Goal: Transaction & Acquisition: Purchase product/service

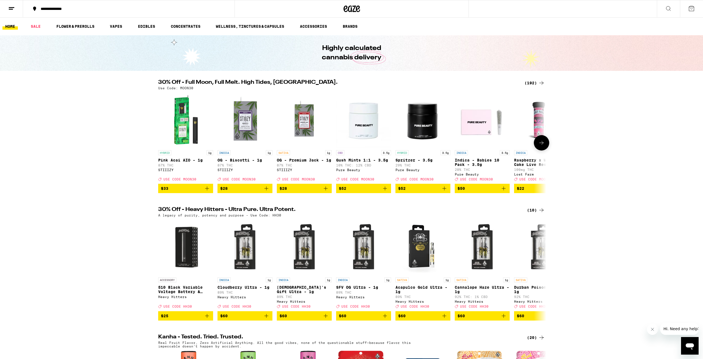
click at [362, 122] on img "Open page for Gush Mints 1:1 - 3.5g from Pure Beauty" at bounding box center [363, 120] width 55 height 55
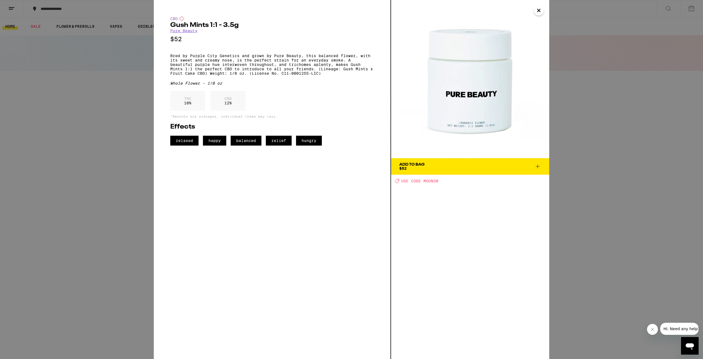
click at [49, 216] on div "CBD Gush Mints 1:1 - 3.5g Pure Beauty $52 Bred by Purple City Genetics and grow…" at bounding box center [351, 179] width 703 height 359
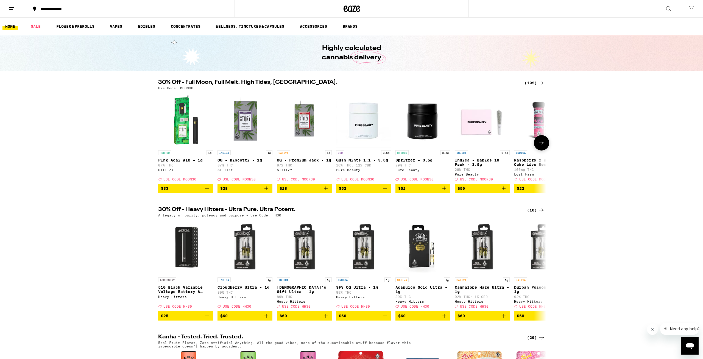
click at [539, 146] on icon at bounding box center [541, 143] width 7 height 7
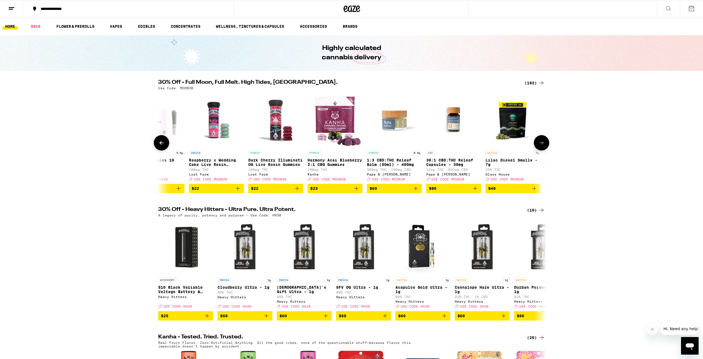
scroll to position [0, 327]
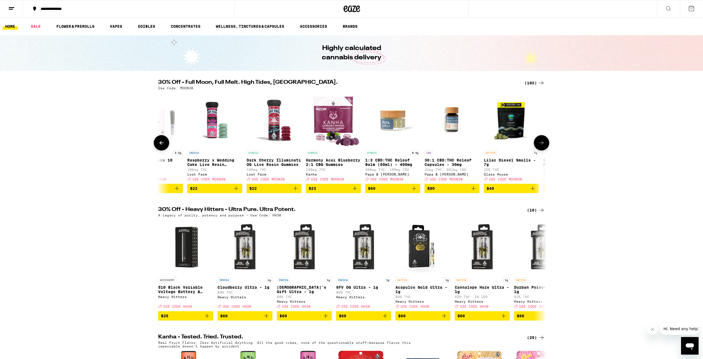
click at [541, 150] on button at bounding box center [541, 142] width 15 height 15
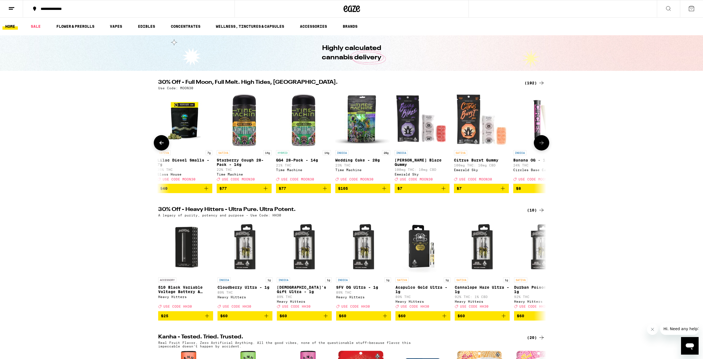
scroll to position [0, 654]
click at [541, 150] on button at bounding box center [541, 142] width 15 height 15
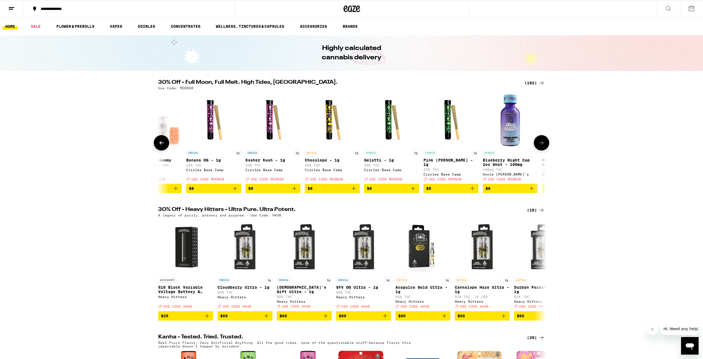
click at [541, 150] on button at bounding box center [541, 142] width 15 height 15
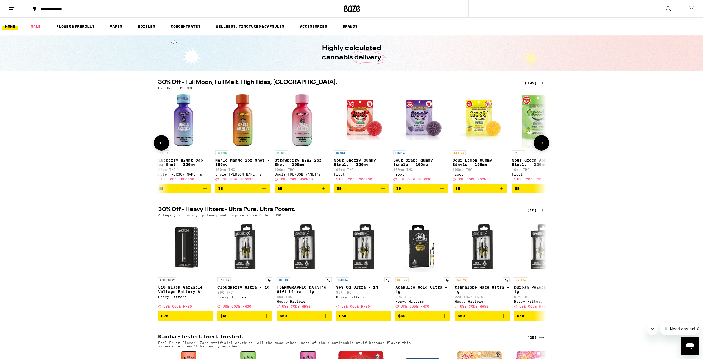
click at [541, 150] on button at bounding box center [541, 142] width 15 height 15
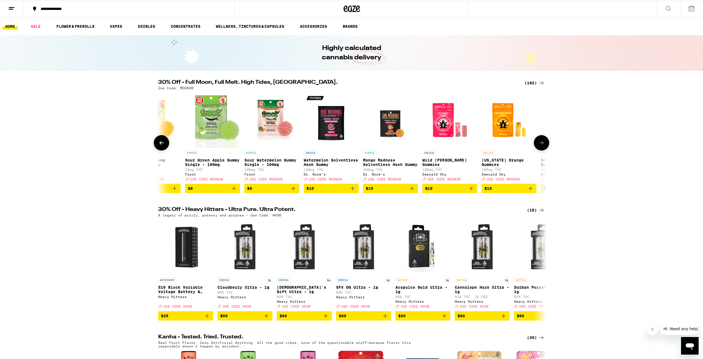
click at [541, 150] on button at bounding box center [541, 142] width 15 height 15
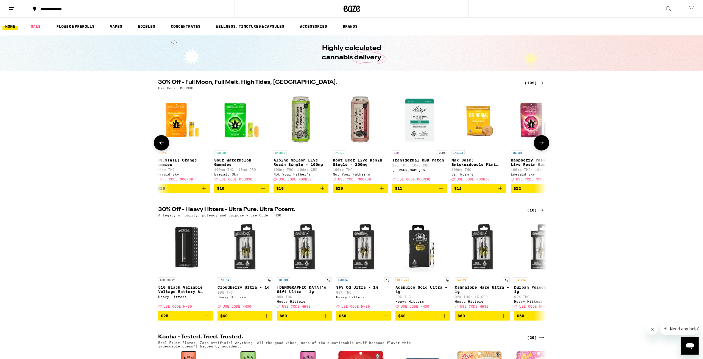
click at [541, 150] on button at bounding box center [541, 142] width 15 height 15
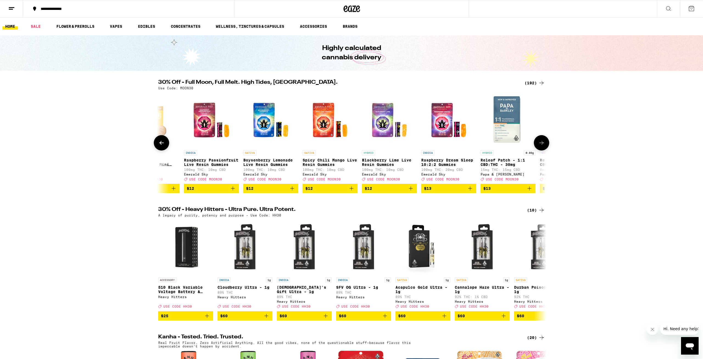
click at [541, 150] on button at bounding box center [541, 142] width 15 height 15
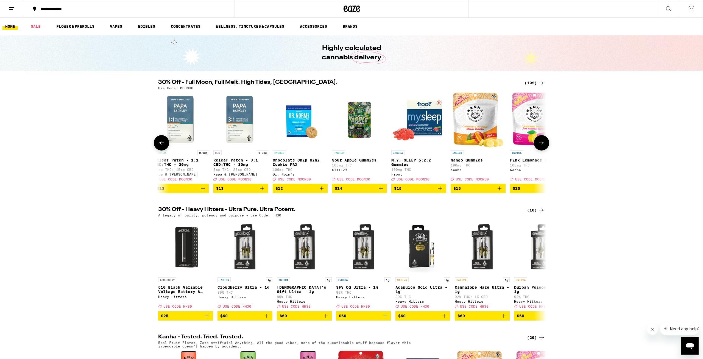
scroll to position [0, 2615]
click at [541, 150] on button at bounding box center [541, 142] width 15 height 15
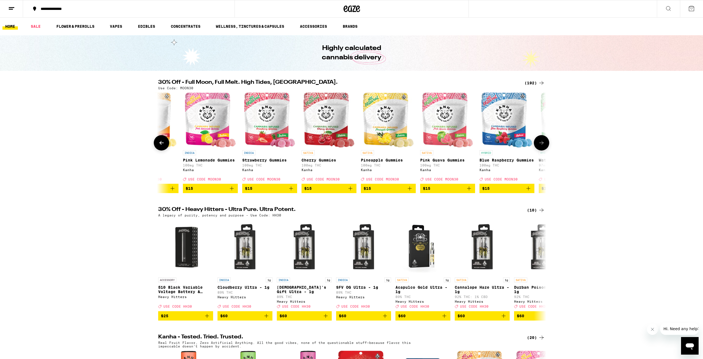
click at [163, 142] on icon at bounding box center [161, 143] width 7 height 7
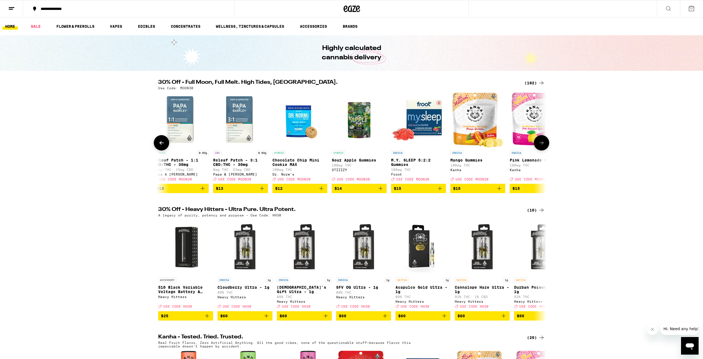
click at [500, 192] on icon "Add to bag" at bounding box center [499, 188] width 7 height 7
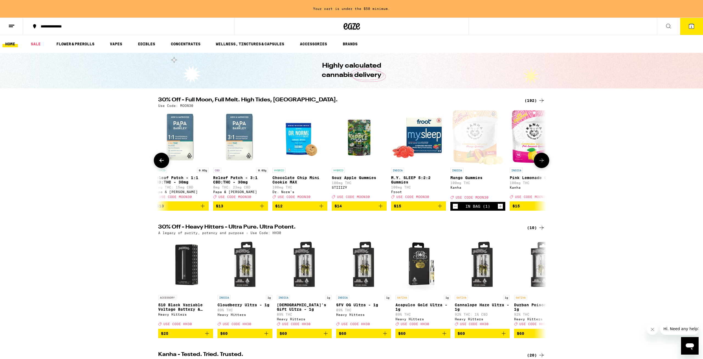
click at [543, 164] on icon at bounding box center [541, 160] width 7 height 7
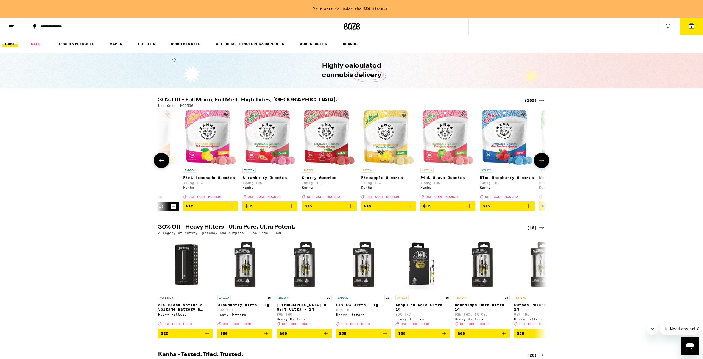
scroll to position [0, 2942]
click at [231, 209] on icon "Add to bag" at bounding box center [232, 206] width 7 height 7
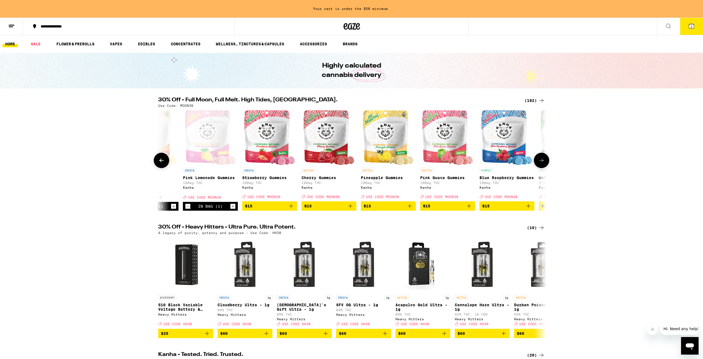
click at [544, 166] on button at bounding box center [541, 160] width 15 height 15
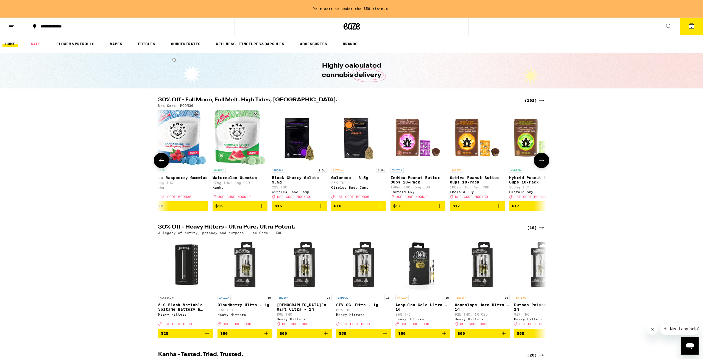
scroll to position [0, 3269]
click at [542, 168] on button at bounding box center [541, 160] width 15 height 15
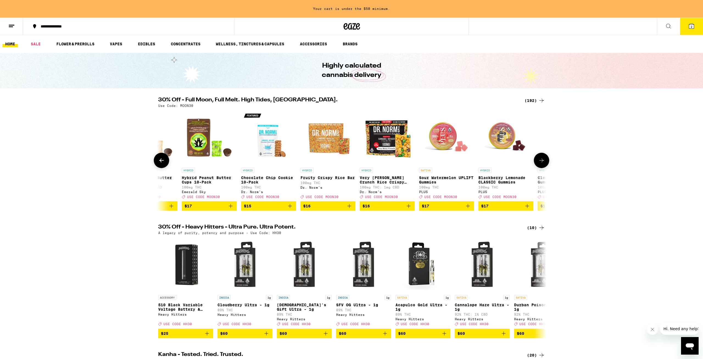
click at [541, 168] on button at bounding box center [541, 160] width 15 height 15
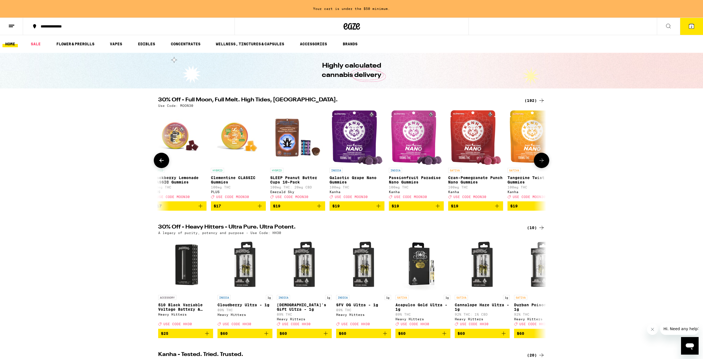
click at [546, 167] on button at bounding box center [541, 160] width 15 height 15
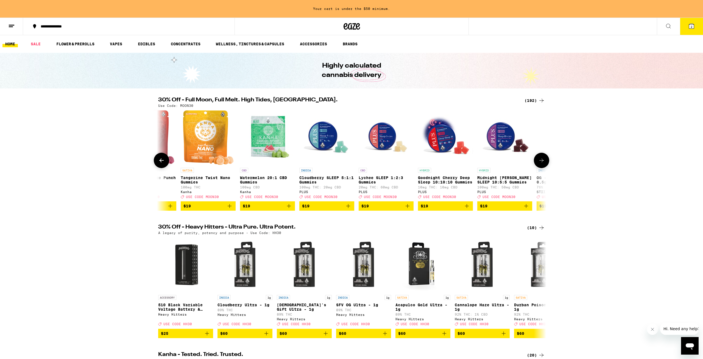
click at [546, 165] on button at bounding box center [541, 160] width 15 height 15
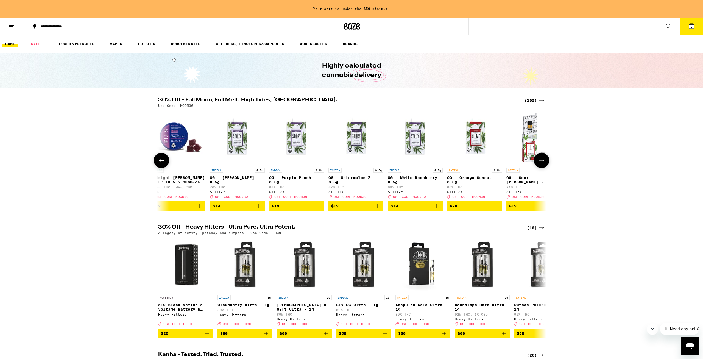
click at [544, 164] on icon at bounding box center [541, 160] width 7 height 7
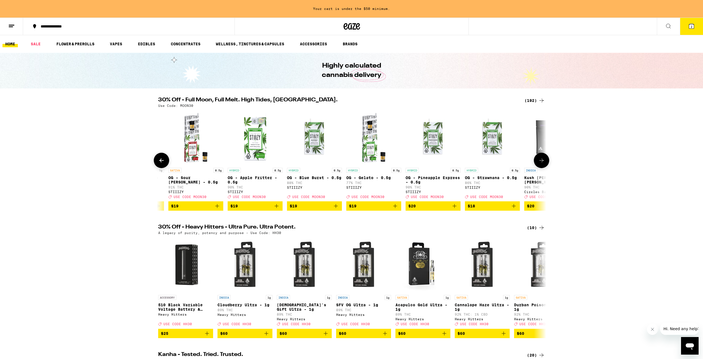
click at [544, 164] on icon at bounding box center [541, 160] width 7 height 7
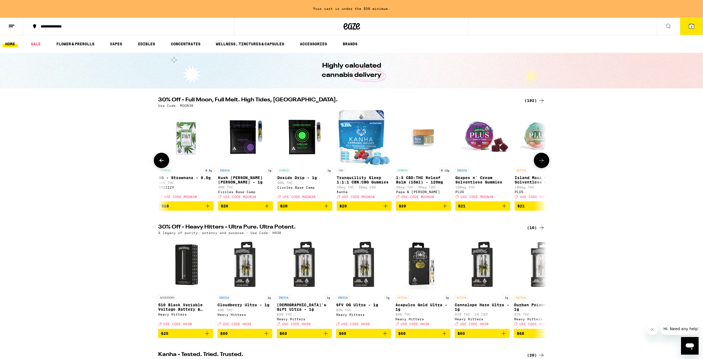
click at [544, 164] on icon at bounding box center [541, 160] width 7 height 7
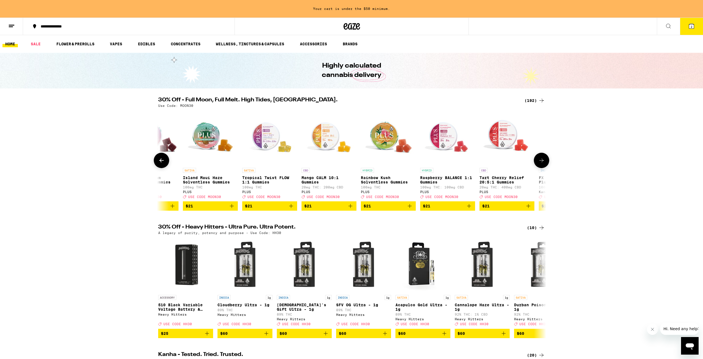
click at [544, 164] on icon at bounding box center [541, 160] width 7 height 7
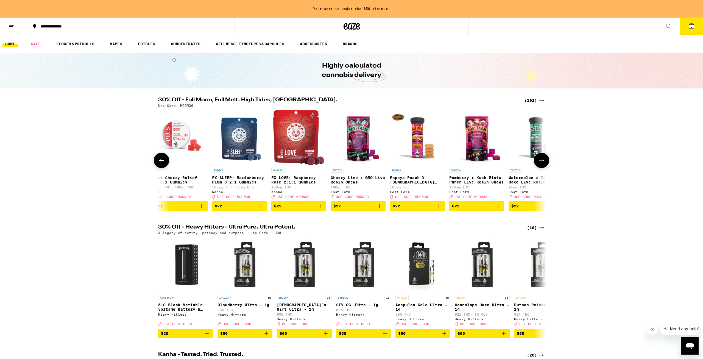
click at [544, 164] on icon at bounding box center [541, 160] width 7 height 7
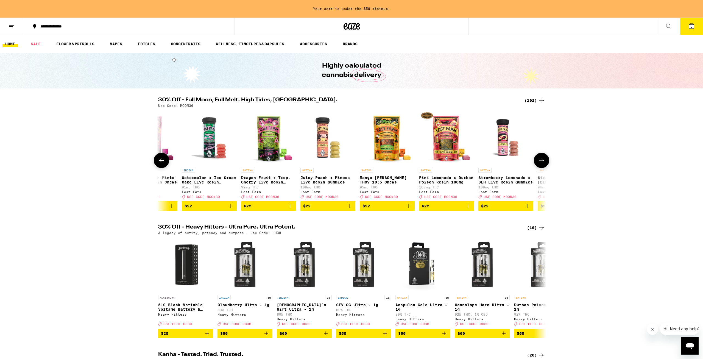
click at [544, 164] on icon at bounding box center [541, 160] width 7 height 7
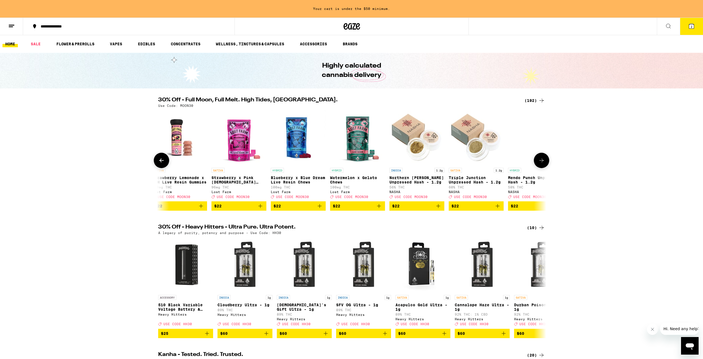
click at [544, 164] on icon at bounding box center [541, 160] width 7 height 7
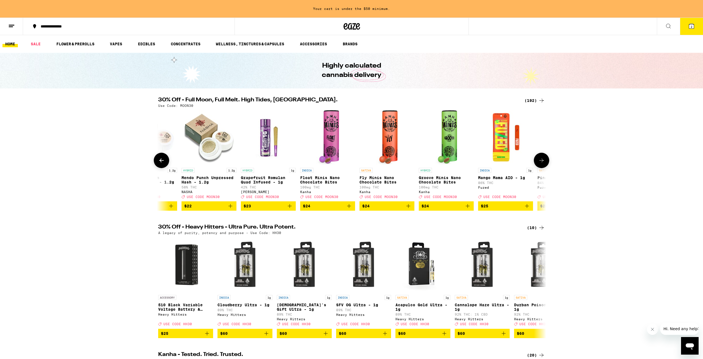
click at [544, 164] on icon at bounding box center [541, 160] width 7 height 7
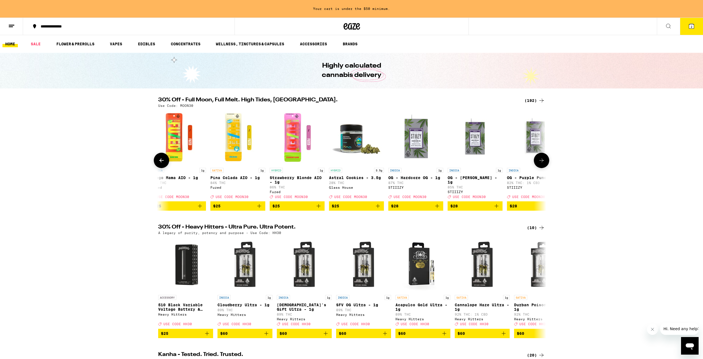
click at [544, 164] on icon at bounding box center [541, 160] width 7 height 7
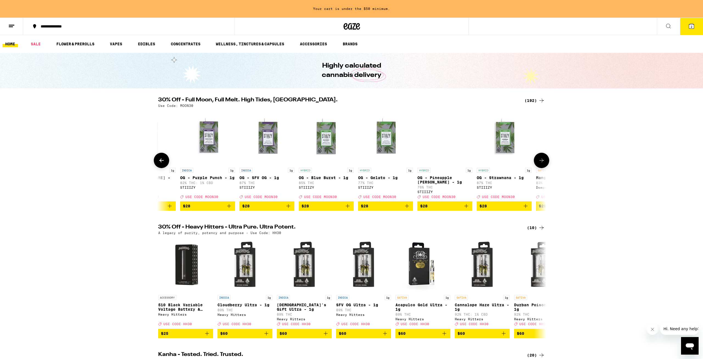
click at [544, 164] on icon at bounding box center [541, 160] width 7 height 7
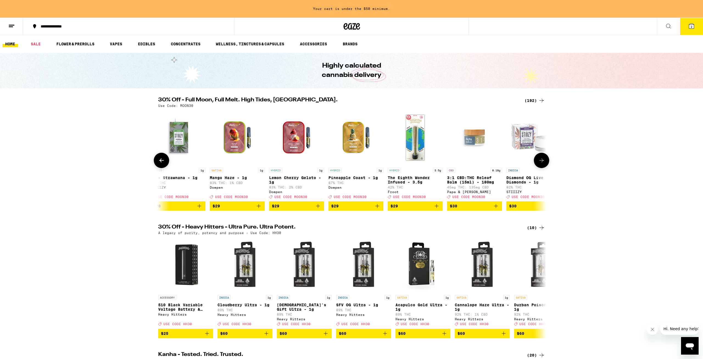
scroll to position [0, 7840]
click at [544, 164] on icon at bounding box center [541, 160] width 7 height 7
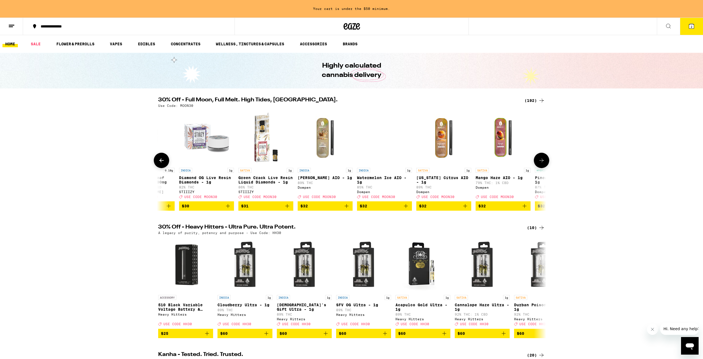
click at [544, 164] on icon at bounding box center [541, 160] width 7 height 7
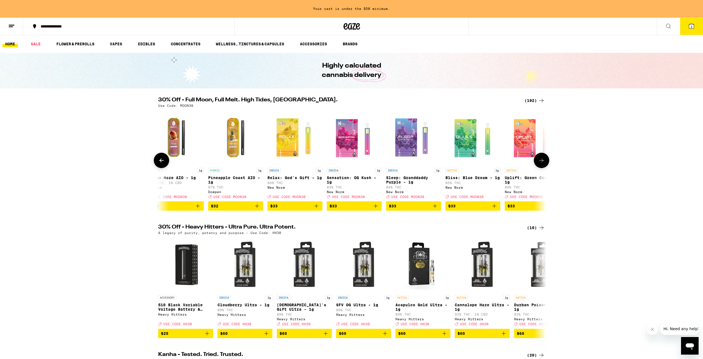
click at [544, 164] on icon at bounding box center [541, 160] width 7 height 7
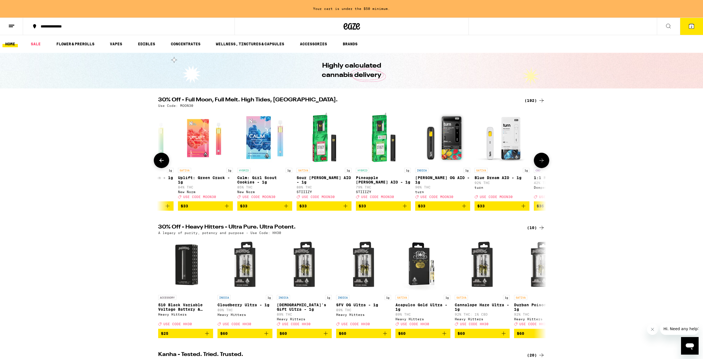
click at [544, 164] on icon at bounding box center [541, 160] width 7 height 7
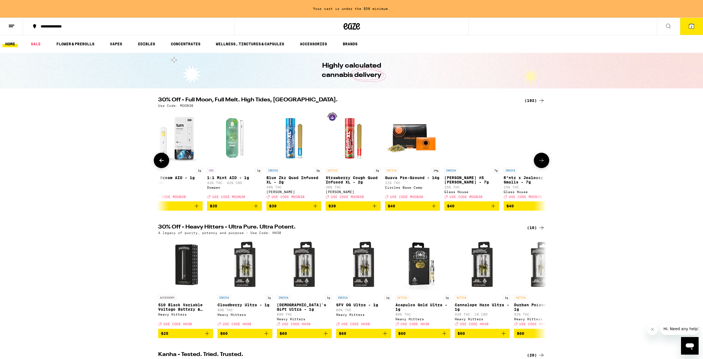
click at [544, 164] on icon at bounding box center [541, 160] width 7 height 7
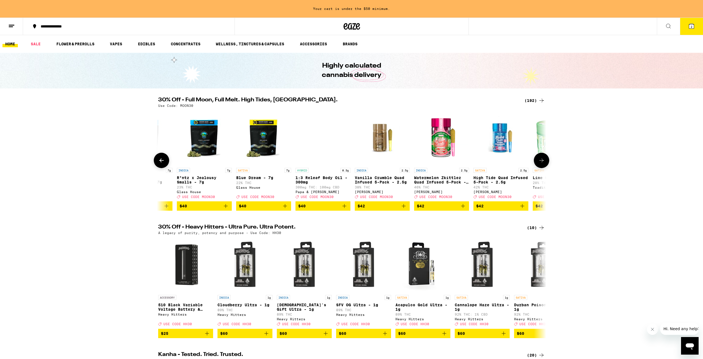
click at [544, 164] on icon at bounding box center [541, 160] width 7 height 7
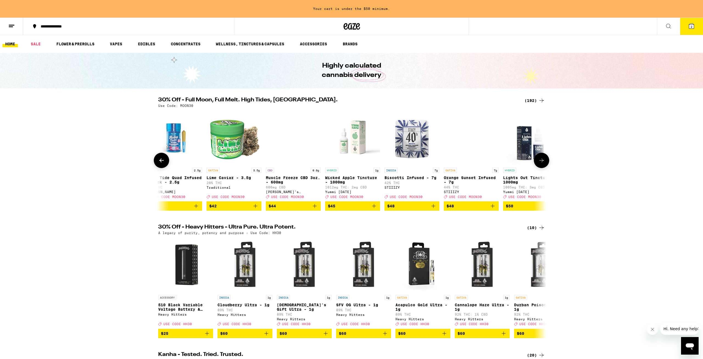
click at [544, 164] on icon at bounding box center [541, 160] width 7 height 7
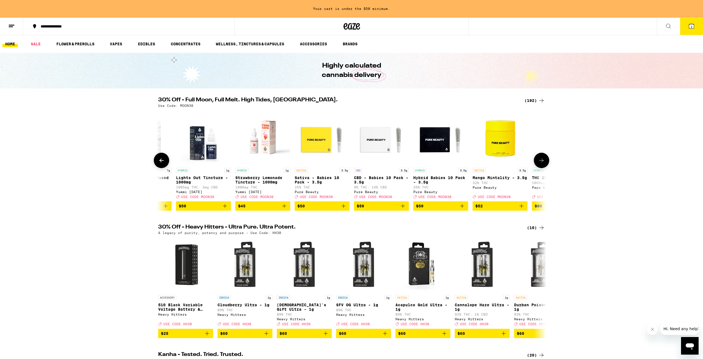
click at [544, 164] on icon at bounding box center [541, 160] width 7 height 7
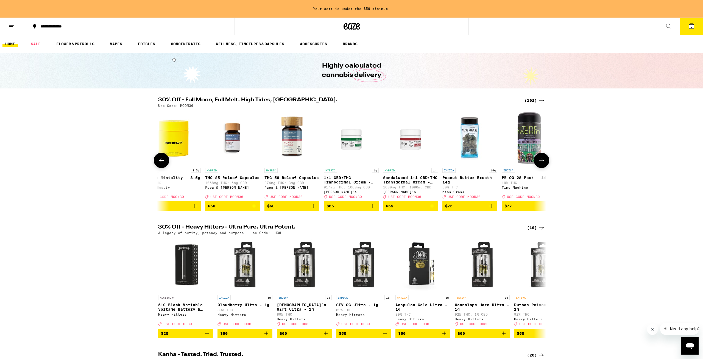
click at [544, 164] on icon at bounding box center [541, 160] width 7 height 7
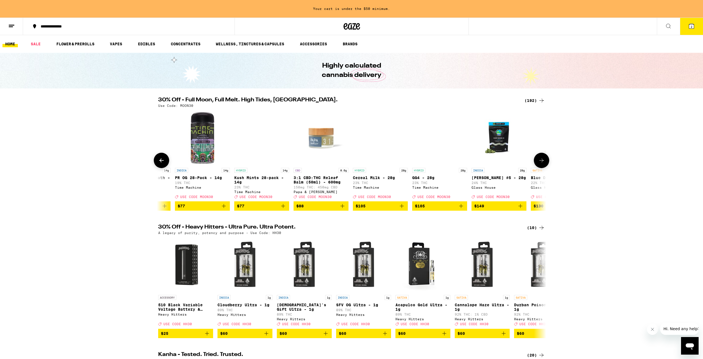
click at [544, 164] on icon at bounding box center [541, 160] width 7 height 7
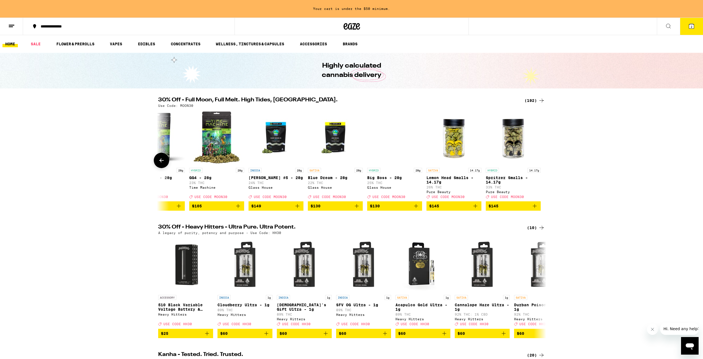
scroll to position [0, 11005]
click at [544, 165] on div at bounding box center [541, 160] width 15 height 15
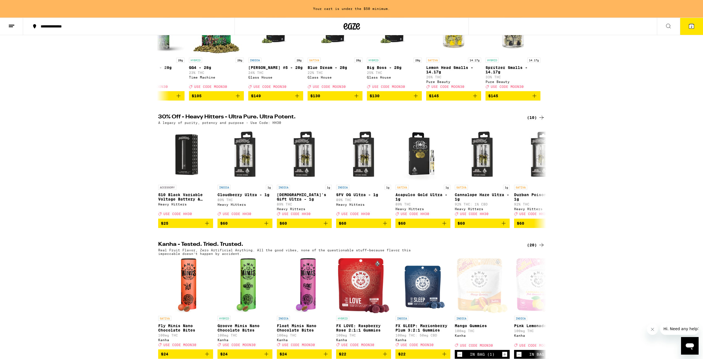
scroll to position [112, 0]
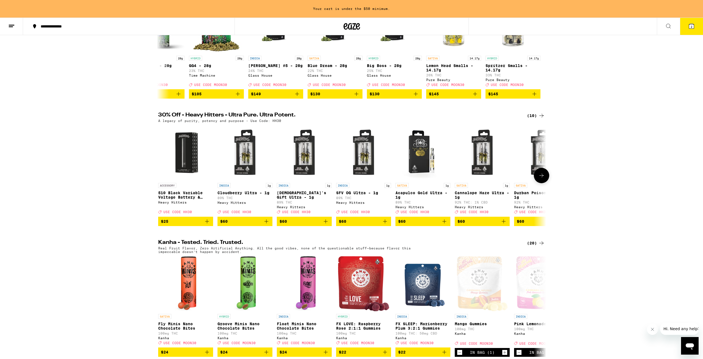
click at [187, 158] on img "Open page for 510 Black Variable Voltage Battery & Charger from Heavy Hitters" at bounding box center [185, 152] width 55 height 55
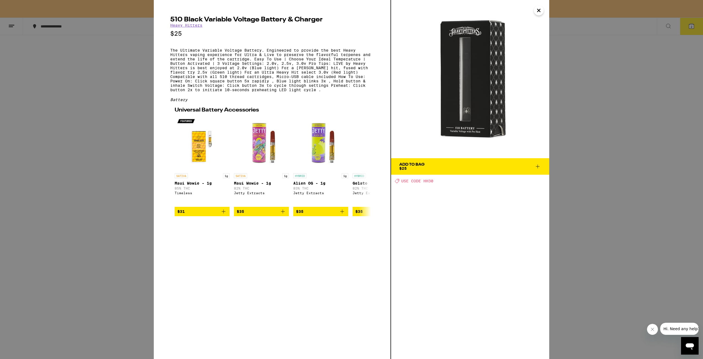
click at [107, 121] on div "510 Black Variable Voltage Battery & Charger Heavy Hitters $25 The Ultimate Var…" at bounding box center [351, 179] width 703 height 359
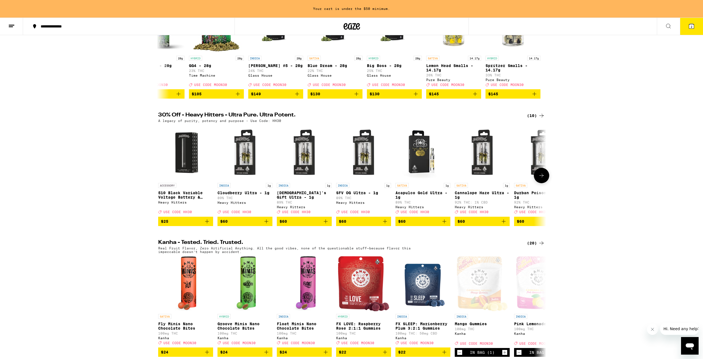
click at [325, 225] on icon "Add to bag" at bounding box center [325, 221] width 7 height 7
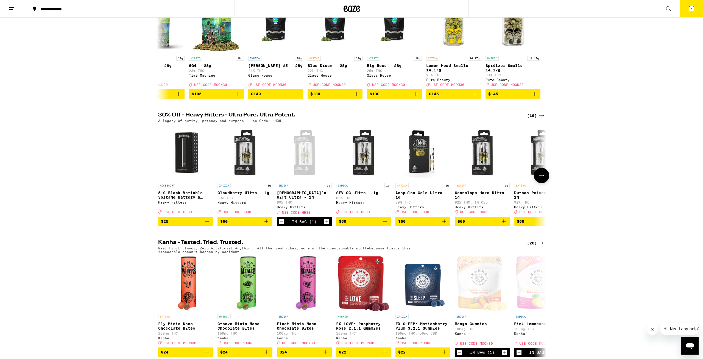
click at [504, 225] on icon "Add to bag" at bounding box center [503, 221] width 7 height 7
click at [541, 179] on icon at bounding box center [541, 175] width 7 height 7
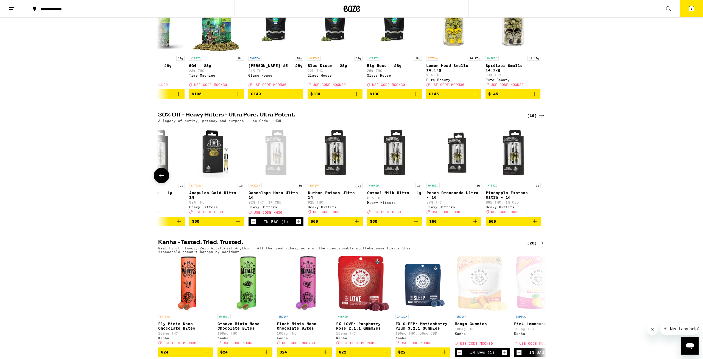
scroll to position [0, 207]
click at [536, 223] on icon "Add to bag" at bounding box center [535, 221] width 4 height 4
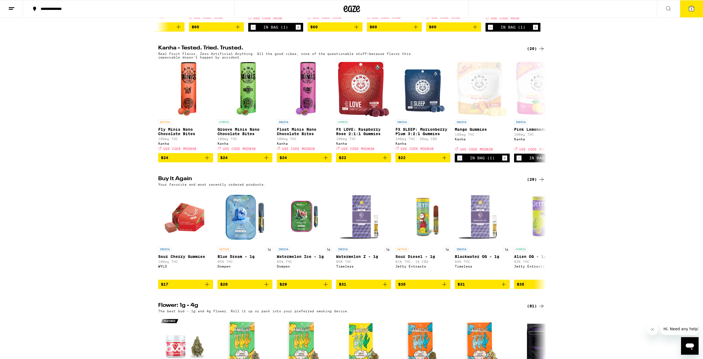
scroll to position [291, 0]
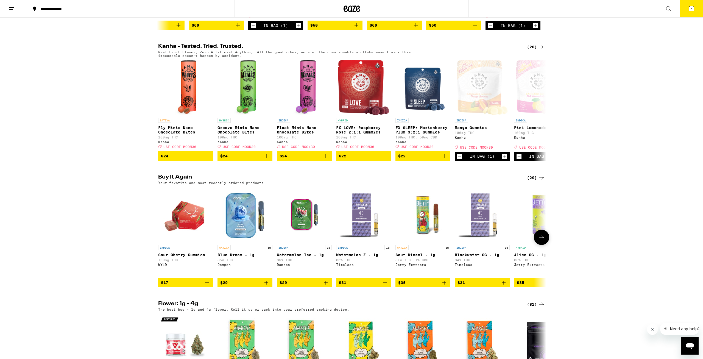
click at [543, 241] on icon at bounding box center [541, 237] width 7 height 7
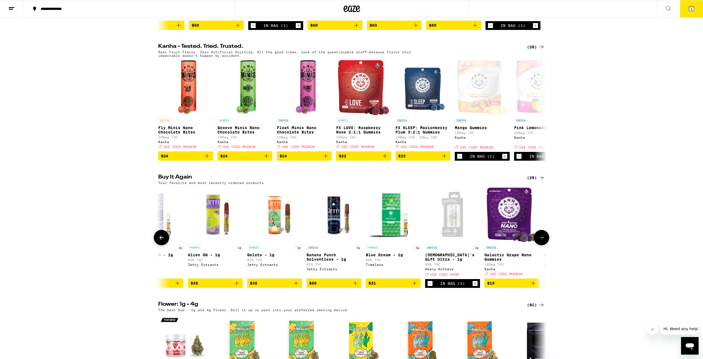
scroll to position [0, 327]
click at [414, 285] on icon "Add to bag" at bounding box center [414, 283] width 4 height 4
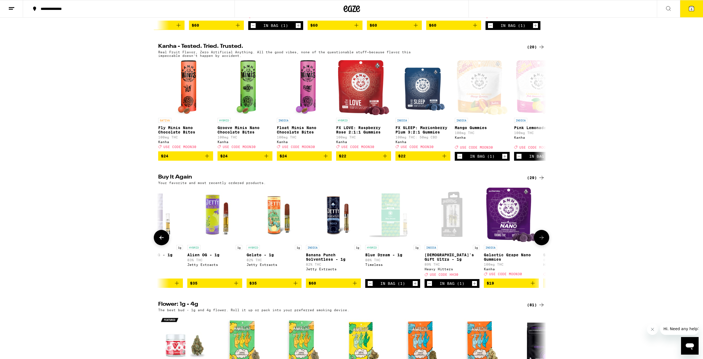
click at [544, 241] on icon at bounding box center [541, 237] width 7 height 7
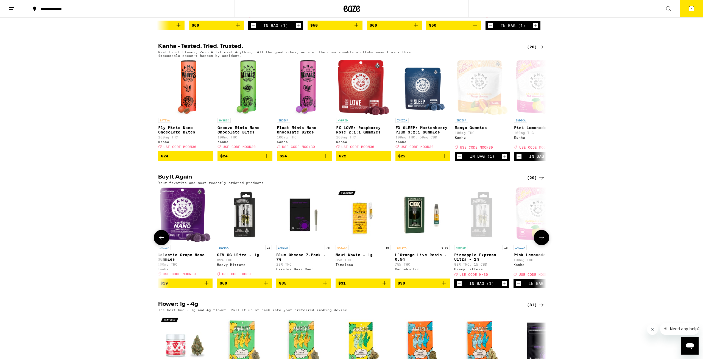
scroll to position [0, 654]
click at [544, 241] on icon at bounding box center [541, 237] width 7 height 7
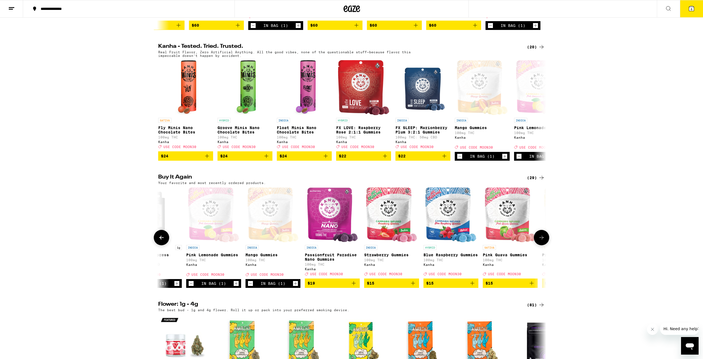
click at [544, 241] on icon at bounding box center [541, 237] width 7 height 7
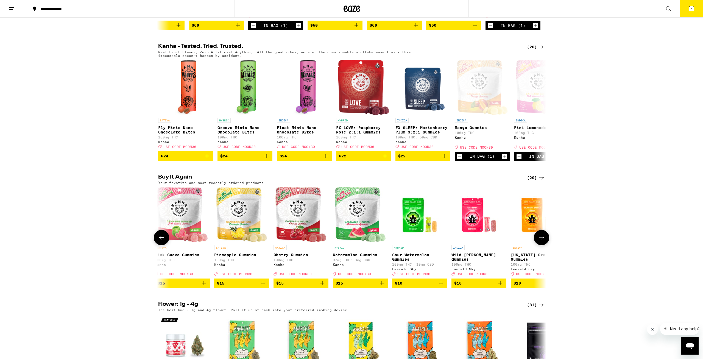
click at [544, 241] on icon at bounding box center [541, 237] width 7 height 7
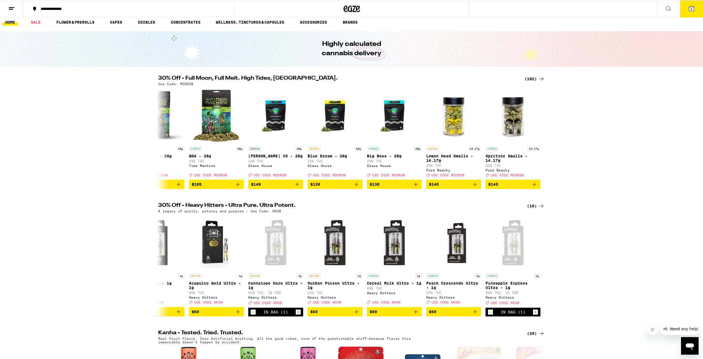
scroll to position [0, 0]
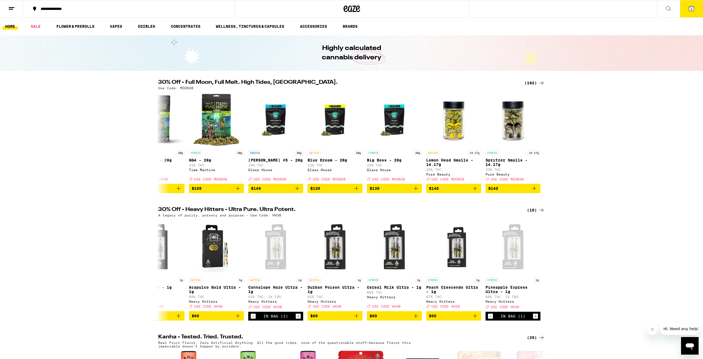
click at [695, 16] on button "6" at bounding box center [691, 8] width 23 height 17
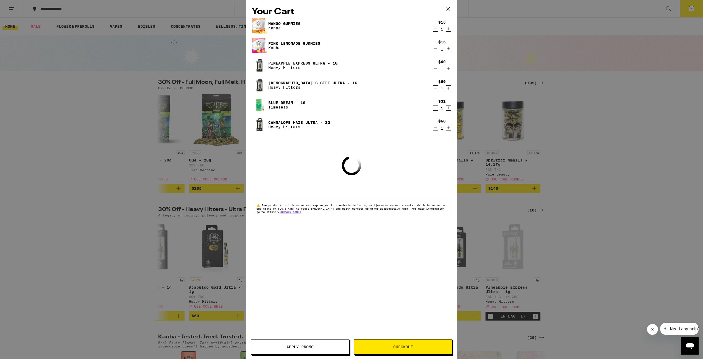
scroll to position [0, 1334]
click at [298, 349] on span "Apply Promo" at bounding box center [299, 347] width 27 height 4
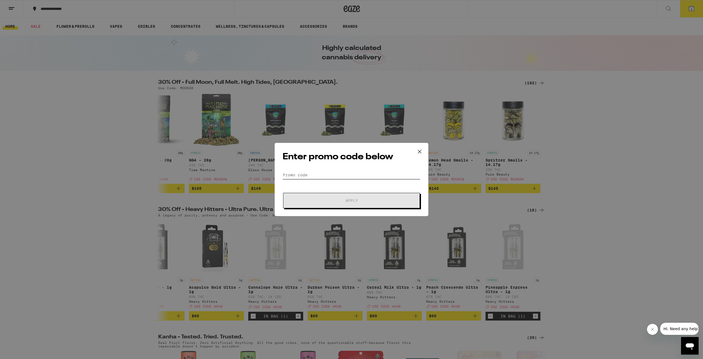
click at [324, 175] on input "Promo Code" at bounding box center [352, 175] width 138 height 8
type input "Moon30"
click at [283, 193] on button "Apply" at bounding box center [351, 200] width 137 height 15
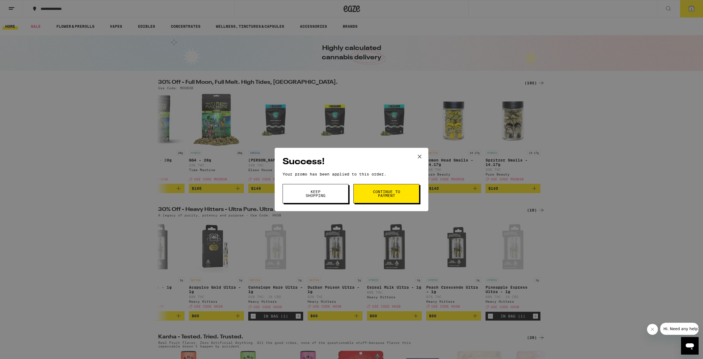
click at [392, 200] on button "Continue to payment" at bounding box center [387, 193] width 66 height 19
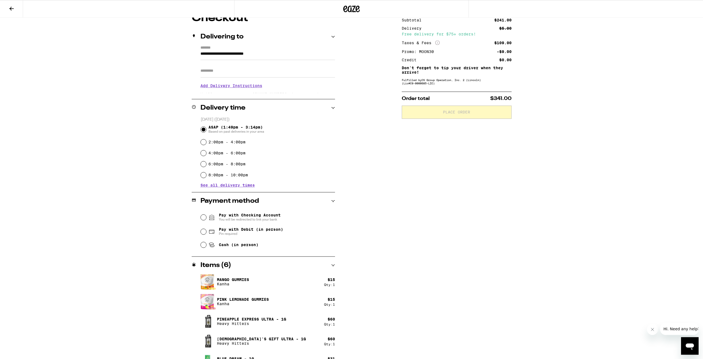
scroll to position [4, 0]
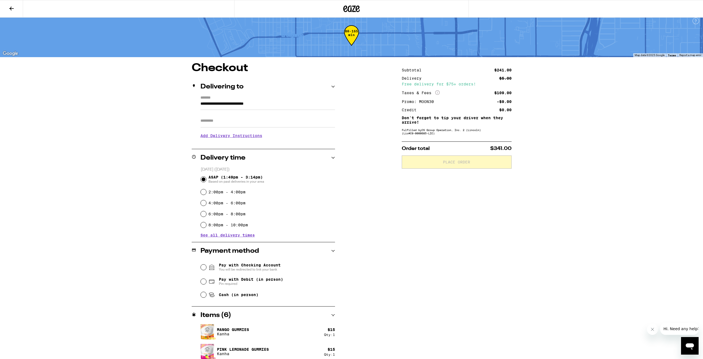
click at [407, 102] on div "Promo: MOON30" at bounding box center [420, 102] width 36 height 4
click at [10, 16] on button at bounding box center [11, 8] width 23 height 17
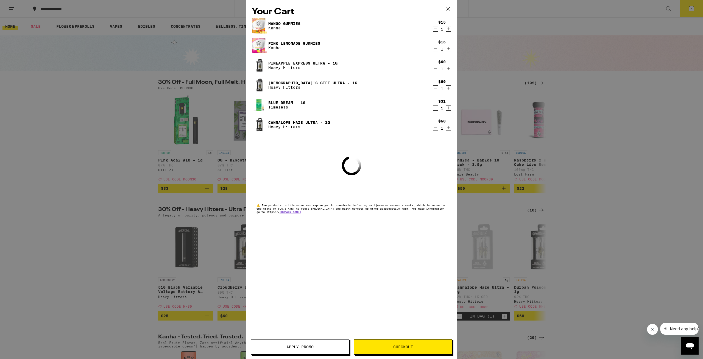
click at [296, 349] on button "Apply Promo" at bounding box center [300, 346] width 99 height 15
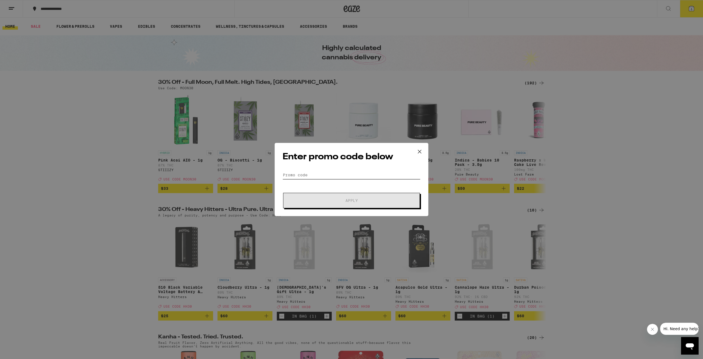
click at [302, 175] on input "Promo Code" at bounding box center [352, 175] width 138 height 8
type input "HH30"
click at [283, 193] on button "Apply" at bounding box center [351, 200] width 137 height 15
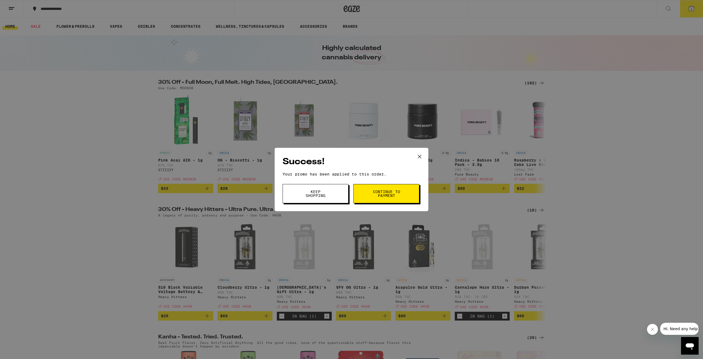
click at [365, 194] on button "Continue to payment" at bounding box center [387, 193] width 66 height 19
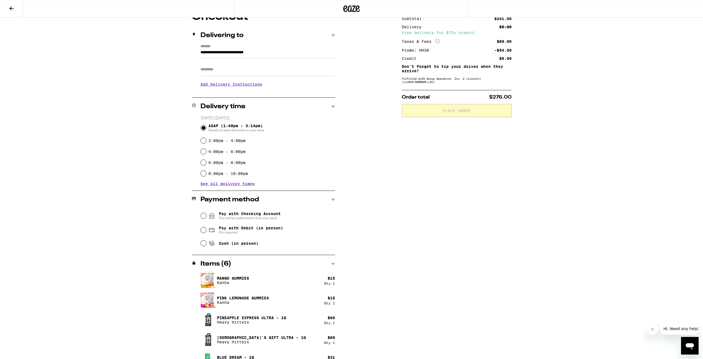
scroll to position [32, 0]
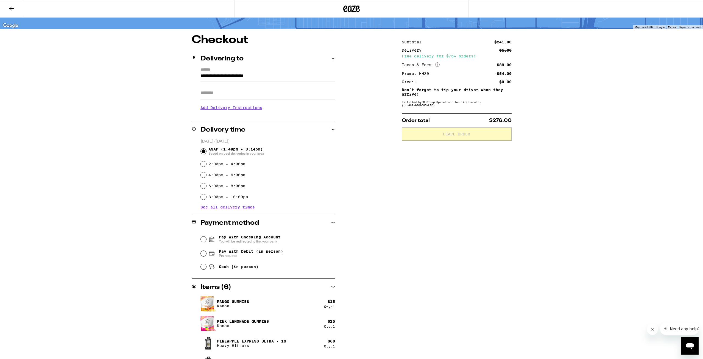
click at [223, 95] on input "Apt/Suite" at bounding box center [268, 92] width 135 height 13
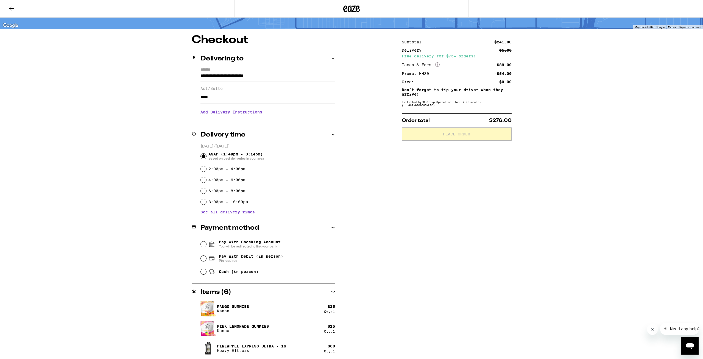
type input "*****"
click at [215, 113] on h3 "Add Delivery Instructions" at bounding box center [268, 112] width 135 height 13
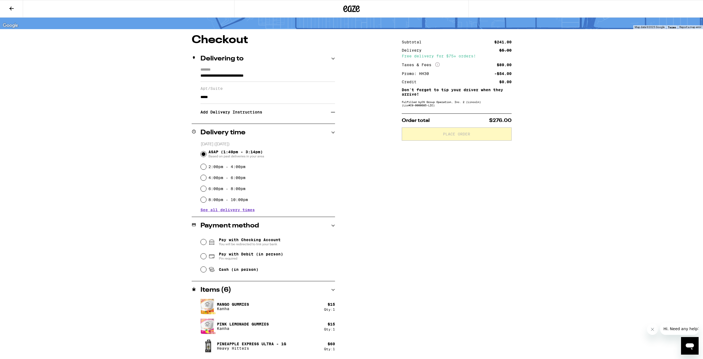
click at [212, 122] on div "**********" at bounding box center [263, 96] width 143 height 56
click at [217, 114] on h3 "Add Delivery Instructions" at bounding box center [266, 112] width 130 height 13
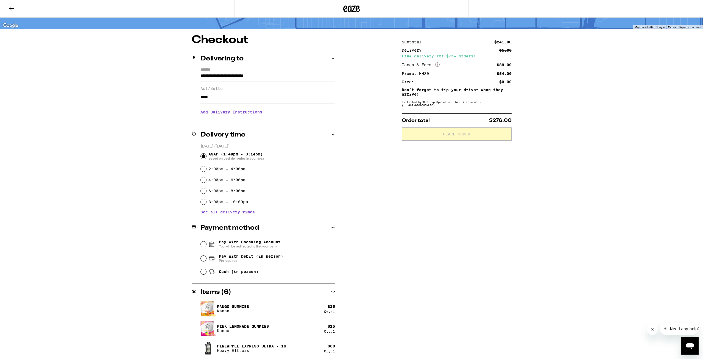
click at [236, 124] on div "**********" at bounding box center [263, 97] width 143 height 58
click at [277, 113] on h3 "Add Delivery Instructions" at bounding box center [268, 112] width 135 height 13
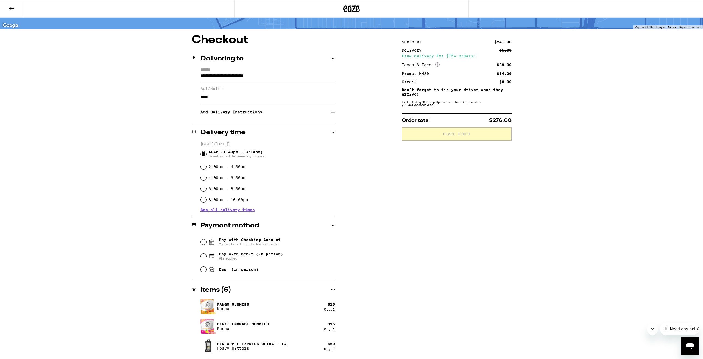
click at [294, 115] on h3 "Add Delivery Instructions" at bounding box center [266, 112] width 130 height 13
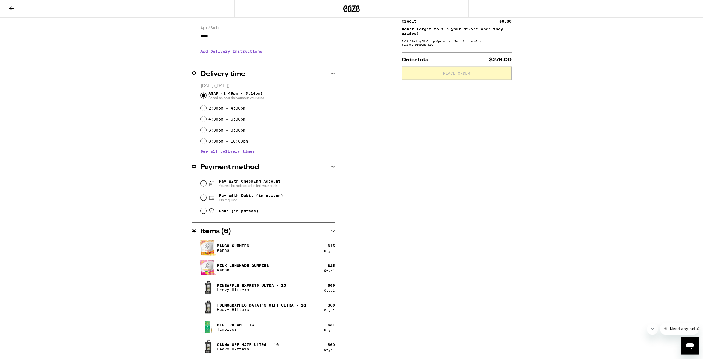
scroll to position [93, 0]
drag, startPoint x: 199, startPoint y: 197, endPoint x: 207, endPoint y: 197, distance: 8.0
click at [200, 197] on div "Pay with Checking Account You will be redirected to link your bank Pay with Deb…" at bounding box center [263, 196] width 143 height 41
click at [207, 197] on div "Pay with Debit (in person) Pin required" at bounding box center [268, 197] width 134 height 14
click at [205, 198] on input "Pay with Debit (in person) Pin required" at bounding box center [203, 197] width 5 height 5
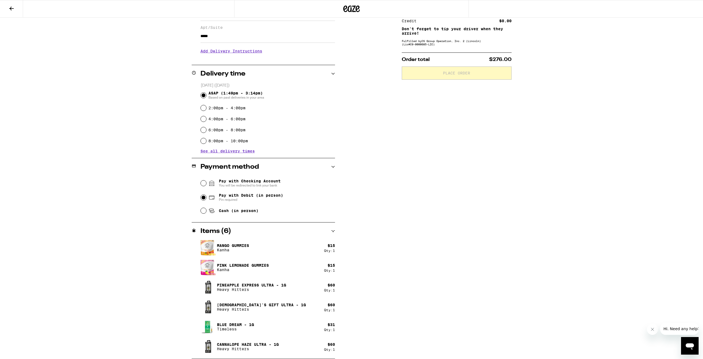
radio input "true"
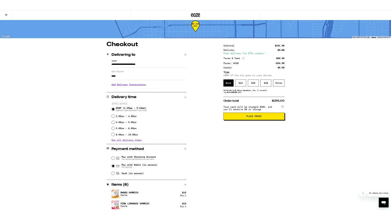
scroll to position [0, 0]
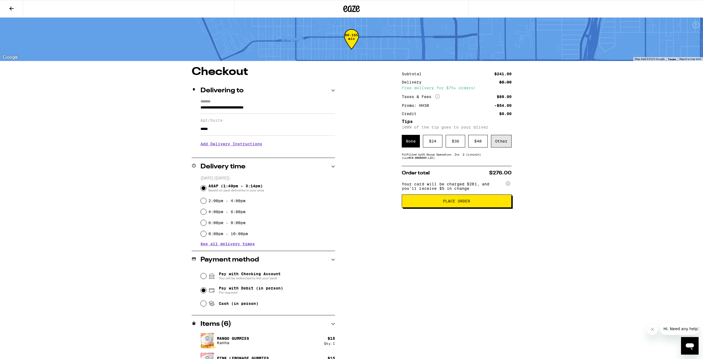
click at [503, 144] on div "Other" at bounding box center [501, 141] width 21 height 13
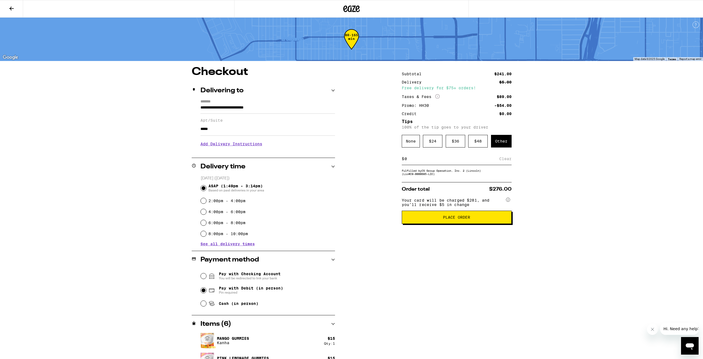
click at [450, 158] on input at bounding box center [451, 158] width 95 height 5
type input "7"
click at [510, 162] on div "Save" at bounding box center [507, 159] width 10 height 12
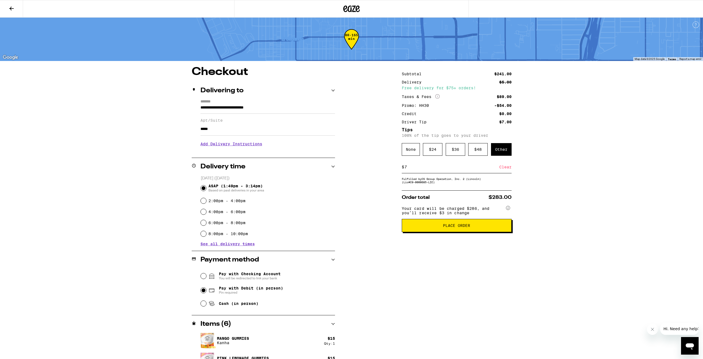
click at [442, 232] on button "Place Order" at bounding box center [457, 225] width 110 height 13
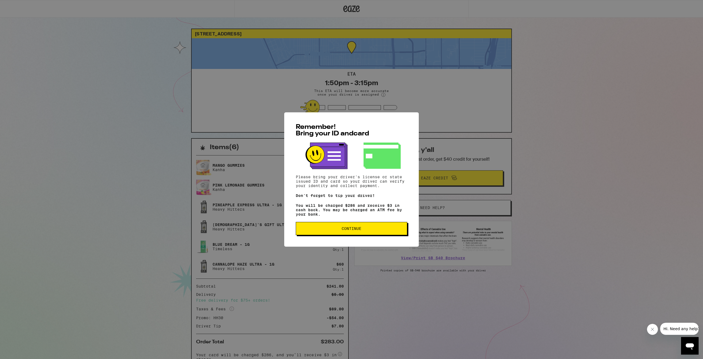
click at [358, 227] on button "Continue" at bounding box center [352, 228] width 112 height 13
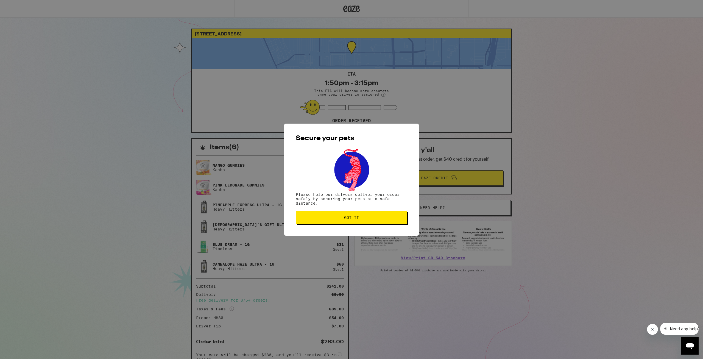
click at [371, 217] on span "Got it" at bounding box center [351, 218] width 102 height 4
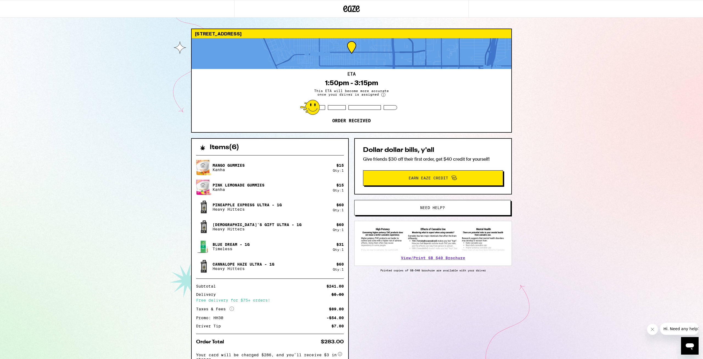
click at [111, 84] on div "816 E Grand Ave El Segundo 90245 ETA 1:50pm - 3:15pm This ETA will become more …" at bounding box center [351, 198] width 703 height 396
click at [352, 10] on icon at bounding box center [351, 9] width 16 height 10
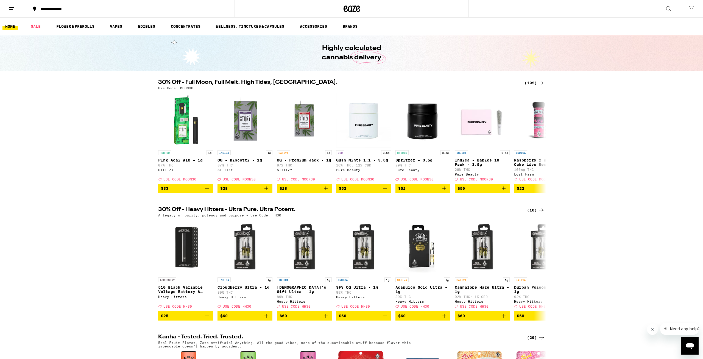
click at [13, 12] on button at bounding box center [11, 8] width 23 height 17
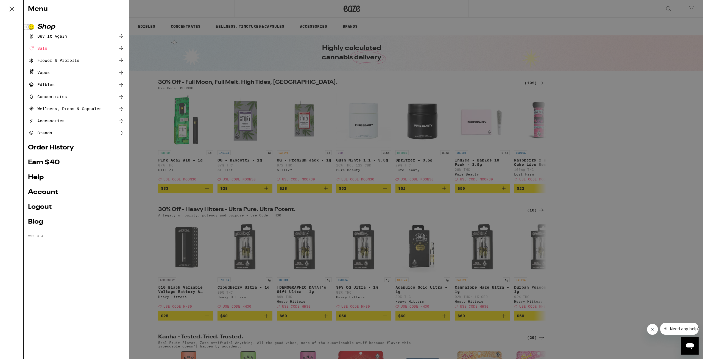
click at [50, 148] on link "Order History" at bounding box center [76, 147] width 96 height 7
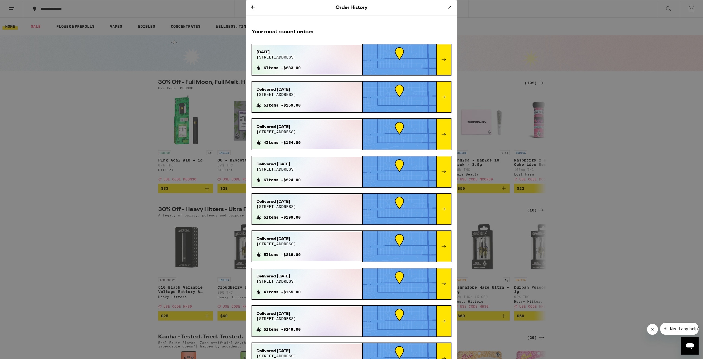
click at [337, 97] on div "Delivered Sep 1, 2025 816 e grand ave 5 Items - $159.00" at bounding box center [307, 96] width 110 height 29
click at [442, 101] on div at bounding box center [443, 97] width 15 height 31
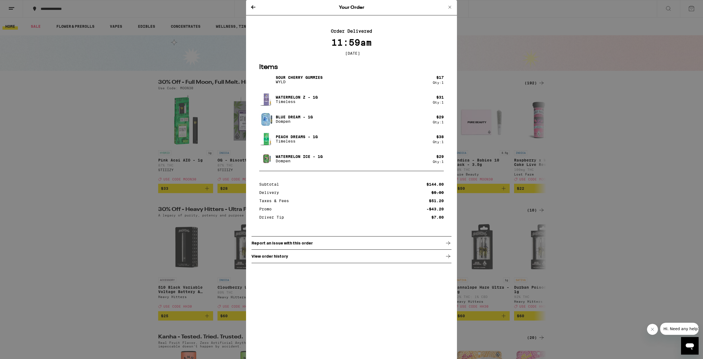
click at [301, 99] on p "Watermelon Z - 1g" at bounding box center [297, 97] width 42 height 4
click at [264, 101] on img at bounding box center [266, 99] width 15 height 15
click at [74, 107] on div "Your Order Order Delivered 11:59am Sep 1, 2025 Items Sour Cherry Gummies WYLD $…" at bounding box center [351, 179] width 703 height 359
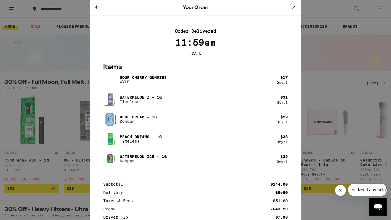
click at [51, 43] on div "Your Order Order Delivered 11:59am Sep 1, 2025 Items Sour Cherry Gummies WYLD $…" at bounding box center [195, 110] width 391 height 220
drag, startPoint x: 55, startPoint y: 67, endPoint x: 101, endPoint y: 38, distance: 54.6
click at [57, 67] on div "Your Order Order Delivered 11:59am Sep 1, 2025 Items Sour Cherry Gummies WYLD $…" at bounding box center [195, 110] width 391 height 220
click at [100, 9] on icon at bounding box center [97, 7] width 7 height 7
click at [94, 6] on icon at bounding box center [97, 7] width 7 height 7
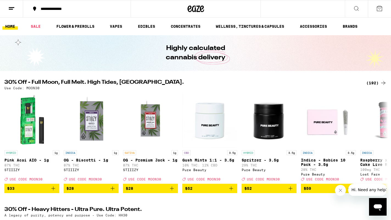
click at [7, 9] on button at bounding box center [11, 8] width 23 height 17
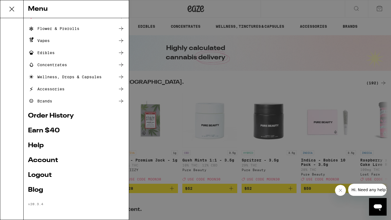
click at [52, 116] on link "Order History" at bounding box center [76, 116] width 96 height 7
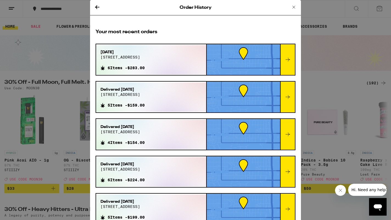
click at [286, 59] on icon at bounding box center [288, 59] width 7 height 7
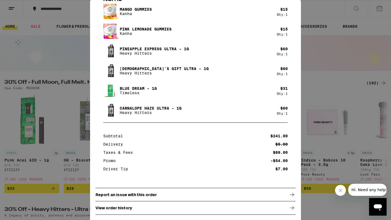
scroll to position [63, 0]
click at [109, 208] on p "View order history" at bounding box center [114, 207] width 37 height 4
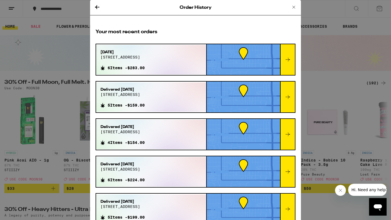
click at [98, 9] on icon at bounding box center [97, 7] width 7 height 7
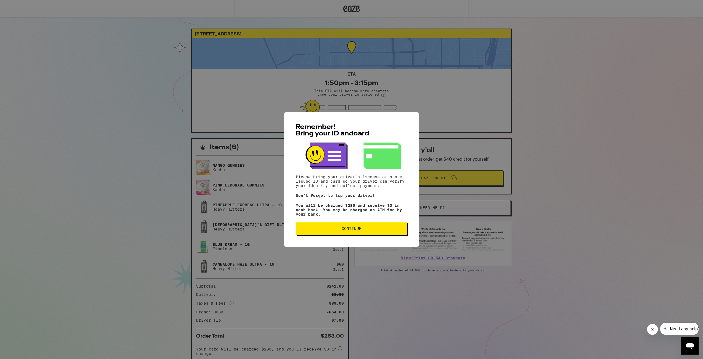
drag, startPoint x: 85, startPoint y: 136, endPoint x: 121, endPoint y: 144, distance: 37.3
click at [86, 136] on div "Remember! Bring your ID and card Please bring your driver's license or state is…" at bounding box center [351, 179] width 703 height 359
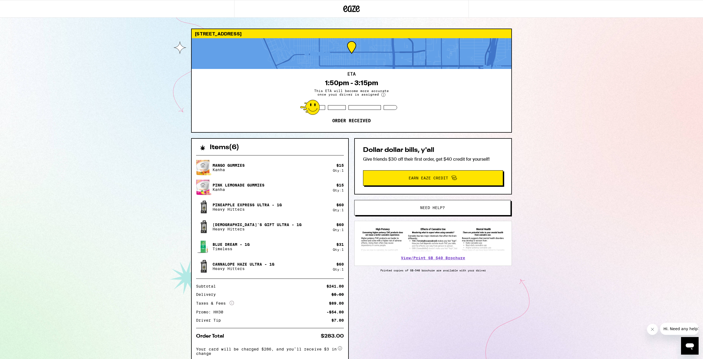
click at [353, 9] on icon at bounding box center [351, 9] width 16 height 10
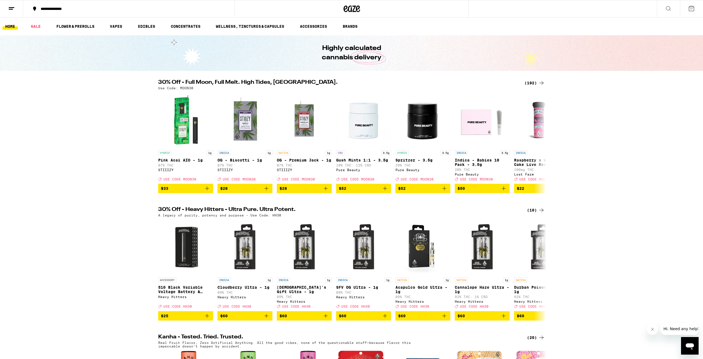
click at [667, 4] on button at bounding box center [668, 8] width 23 height 17
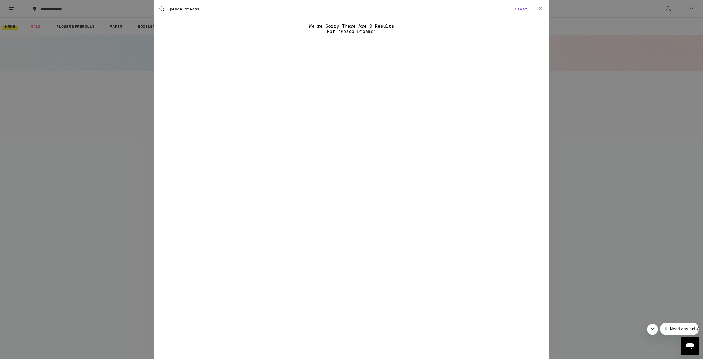
click at [182, 8] on input "peace dreams" at bounding box center [341, 9] width 344 height 5
click at [205, 11] on input "peach dreams" at bounding box center [341, 9] width 344 height 5
drag, startPoint x: 217, startPoint y: 8, endPoint x: 94, endPoint y: -18, distance: 125.3
click at [169, 7] on input "peach dreams" at bounding box center [341, 9] width 344 height 5
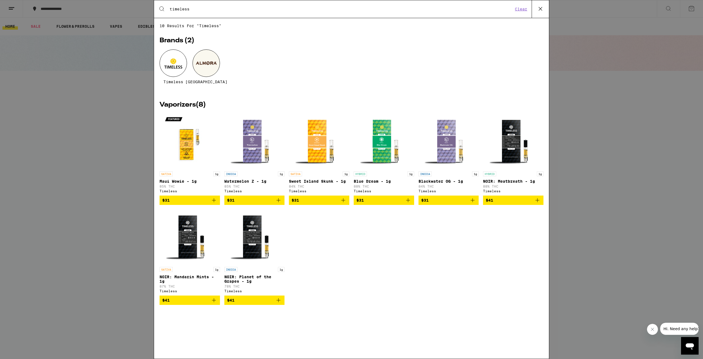
type input "timeless"
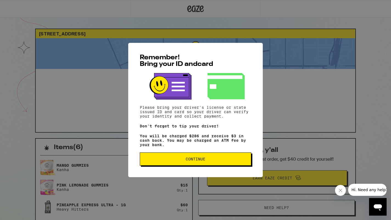
click at [190, 161] on span "Continue" at bounding box center [196, 159] width 20 height 4
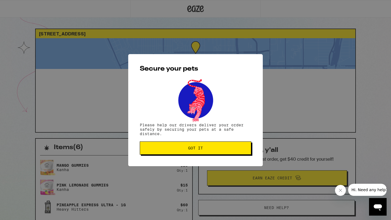
click at [180, 151] on button "Got it" at bounding box center [196, 147] width 112 height 13
